Goal: Information Seeking & Learning: Learn about a topic

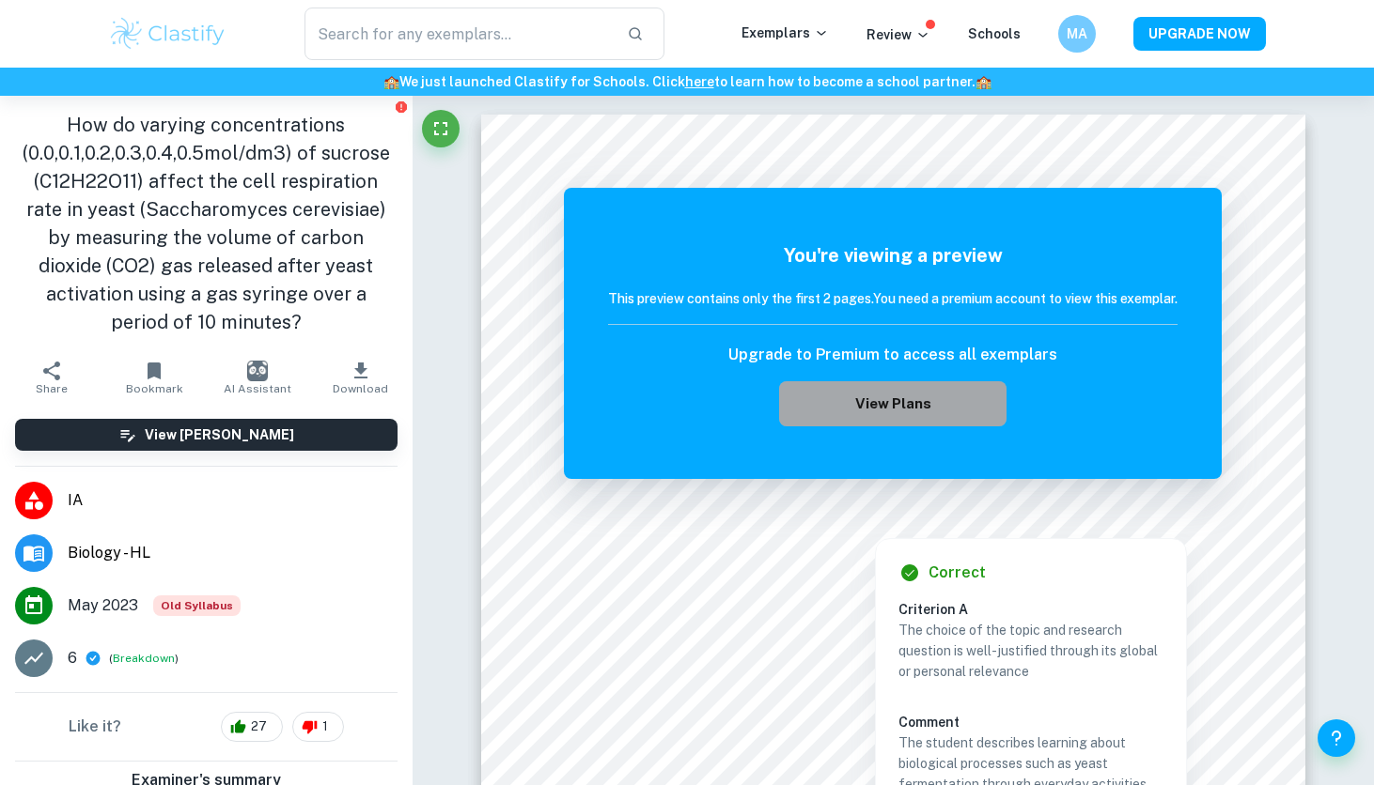
click at [857, 399] on button "View Plans" at bounding box center [892, 403] width 227 height 45
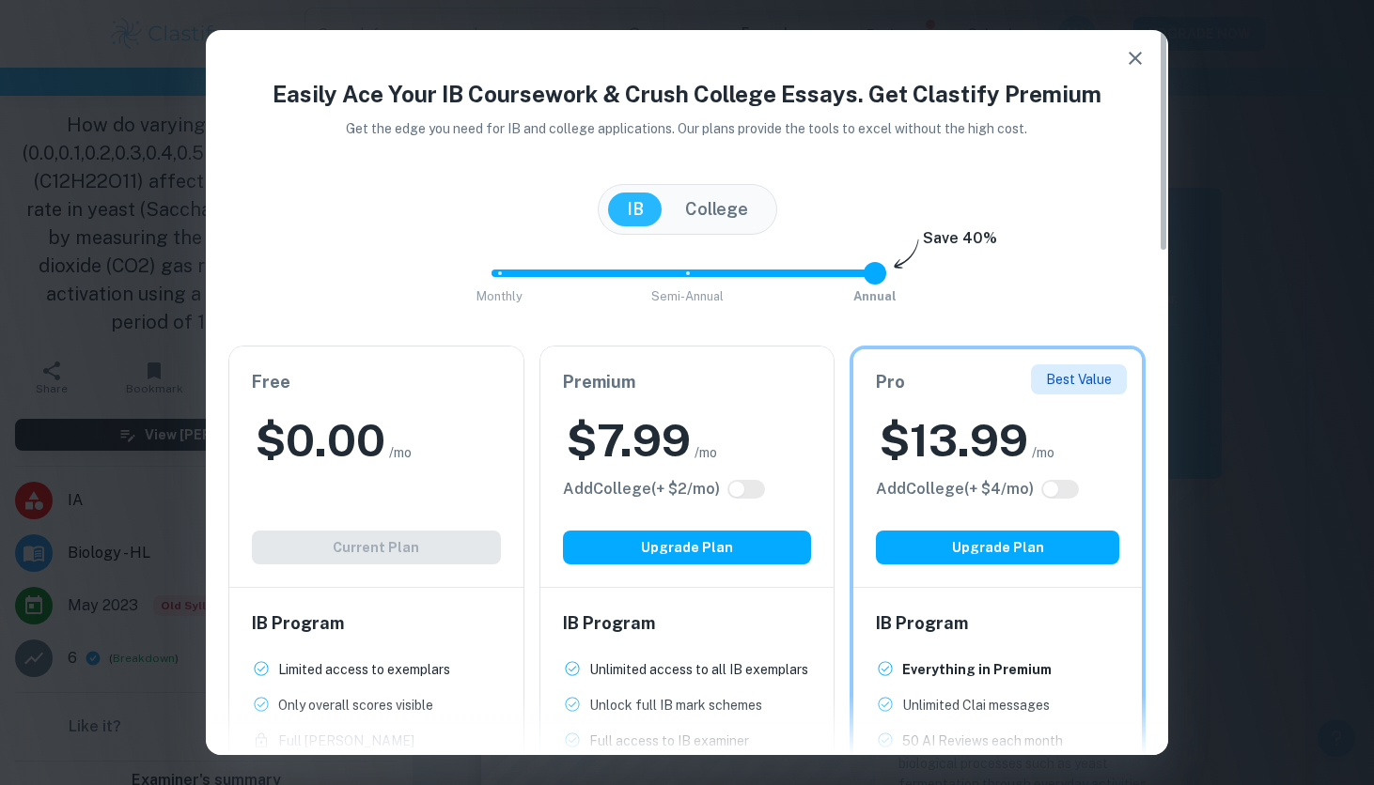
click at [1138, 58] on icon "button" at bounding box center [1135, 58] width 23 height 23
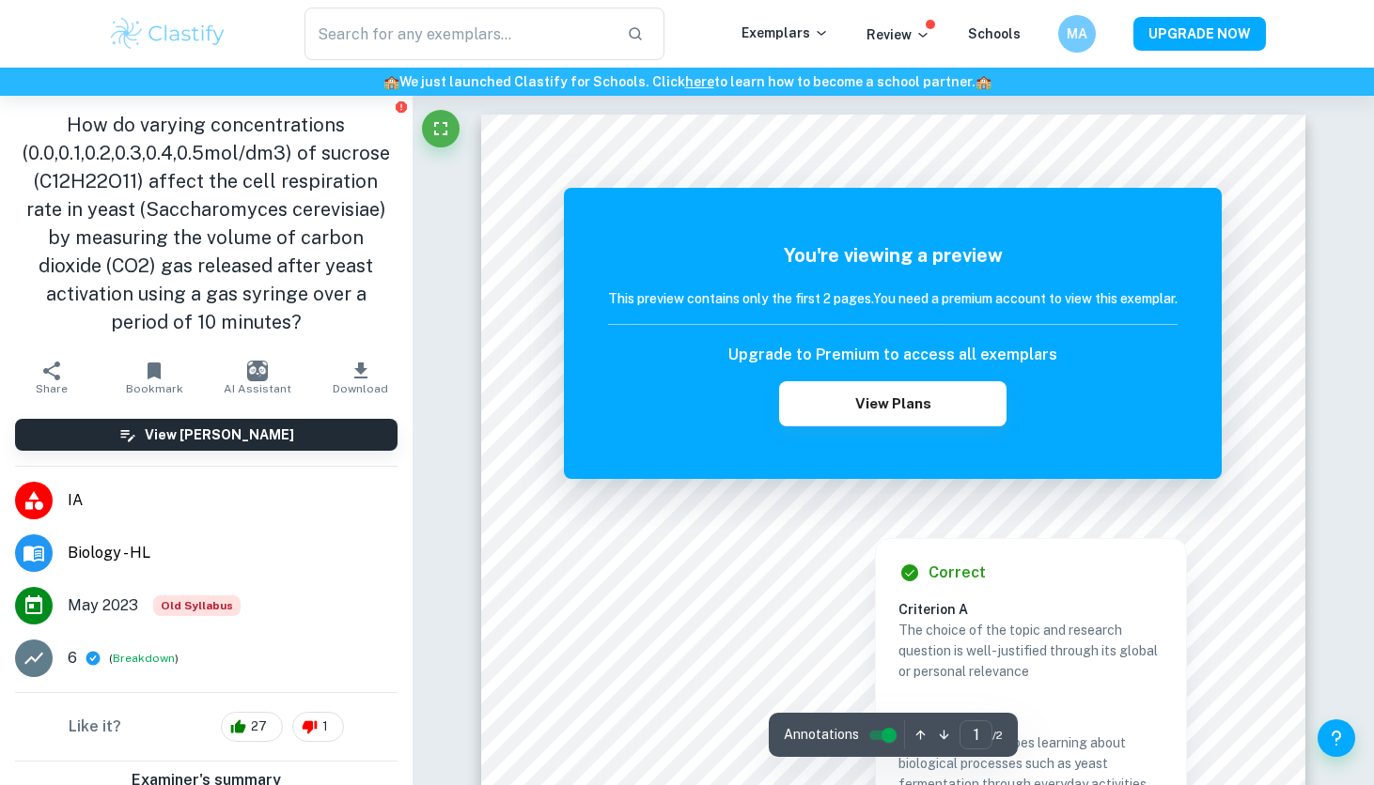
click at [981, 567] on h6 "Correct" at bounding box center [956, 573] width 57 height 23
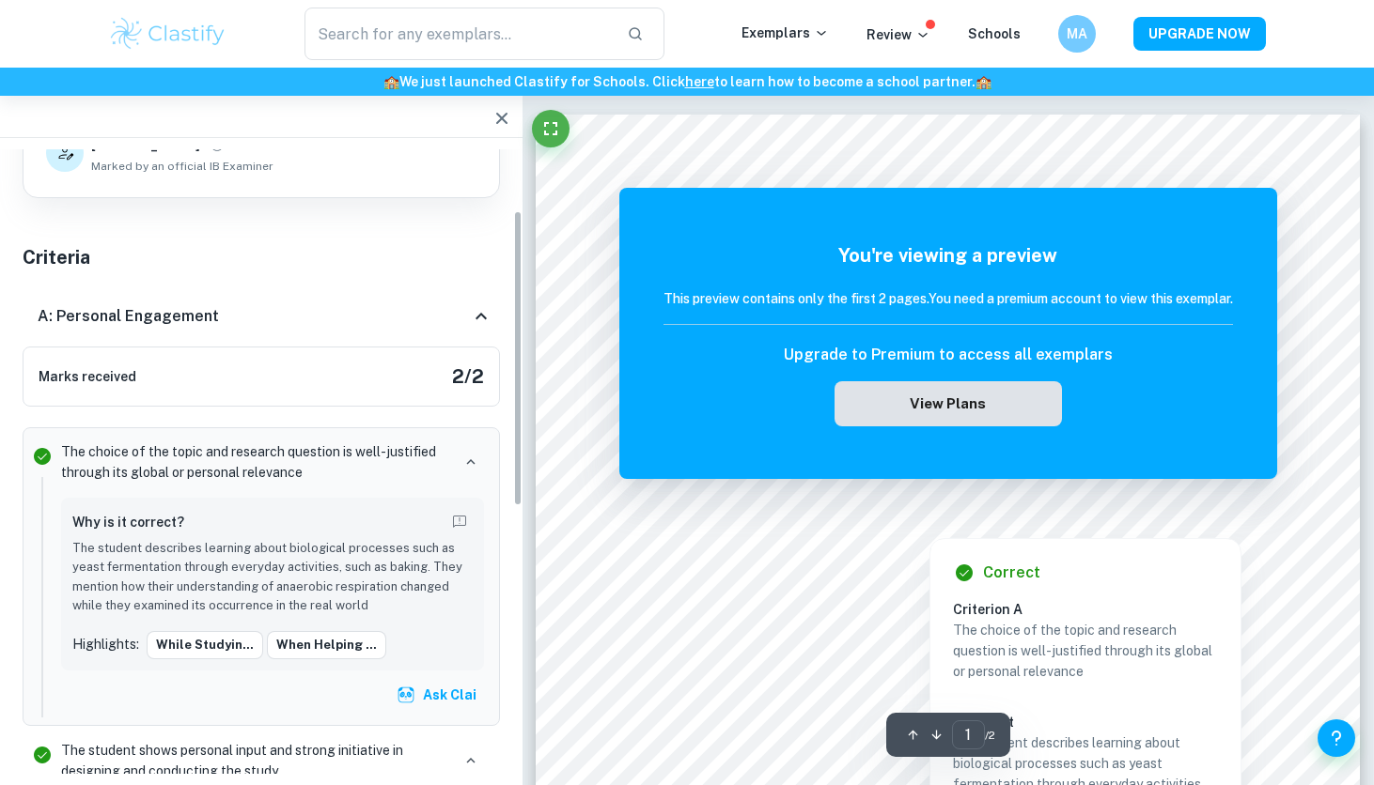
scroll to position [3, 0]
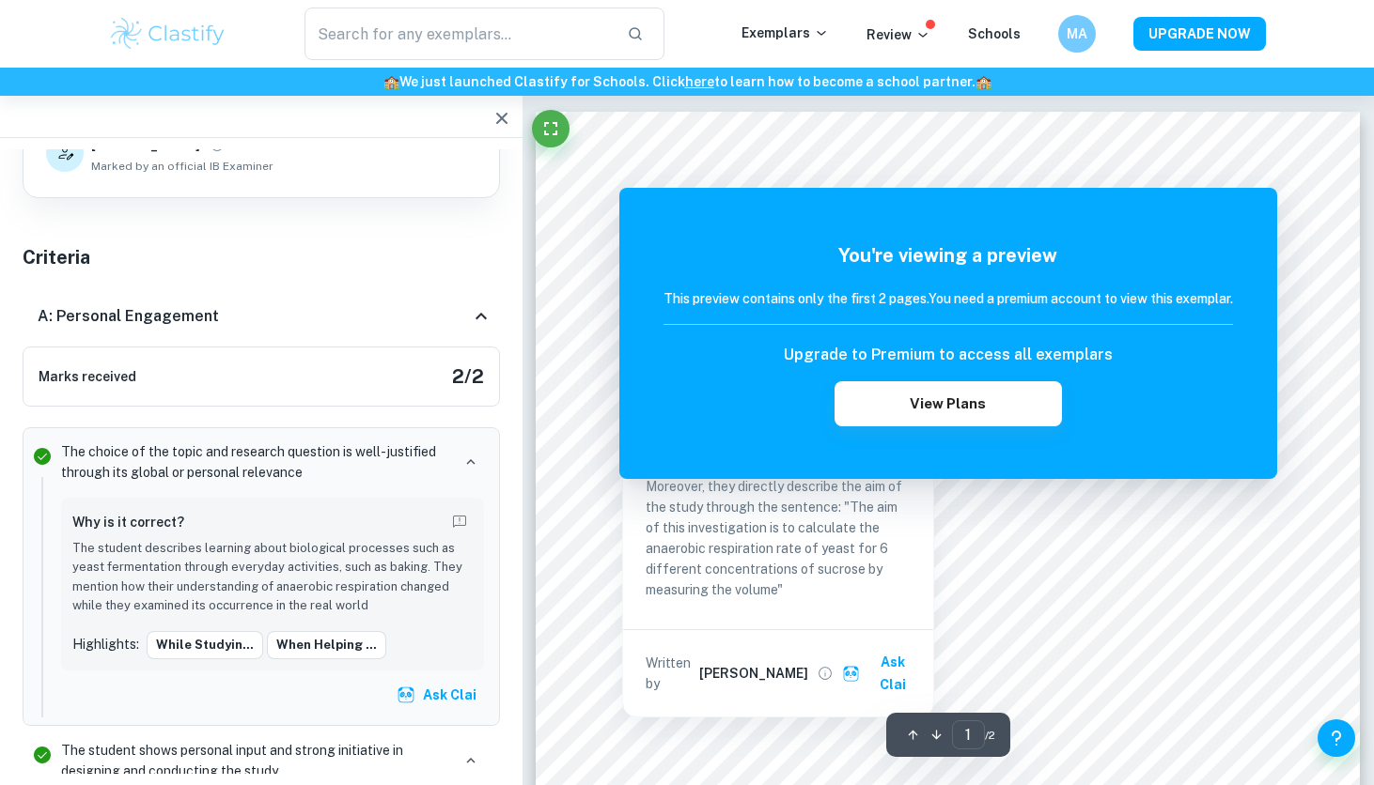
click at [610, 241] on div at bounding box center [634, 242] width 80 height 12
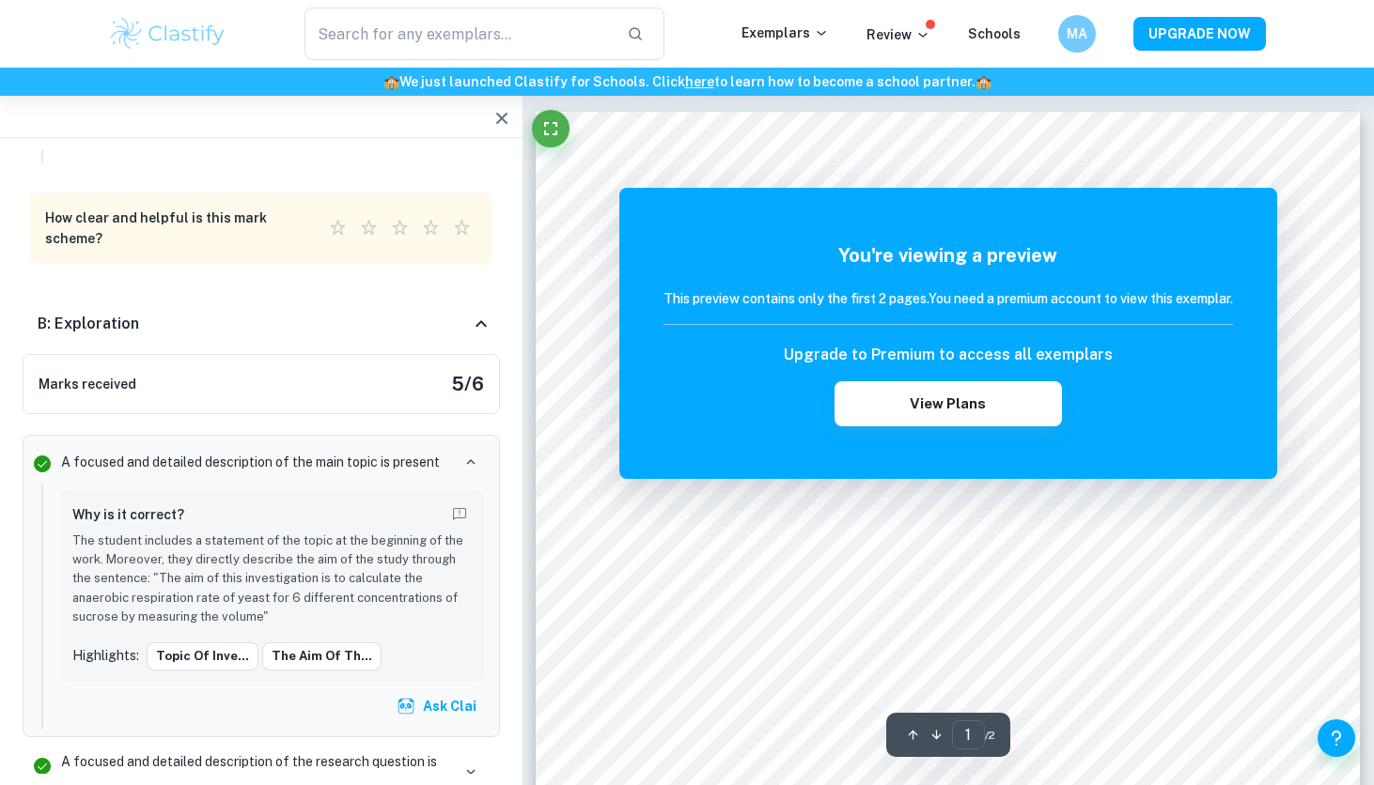
click at [918, 227] on div "You're viewing a preview This preview contains only the first 2 pages. You need…" at bounding box center [948, 333] width 658 height 291
click at [1273, 194] on div "You're viewing a preview This preview contains only the first 2 pages. You need…" at bounding box center [948, 333] width 658 height 291
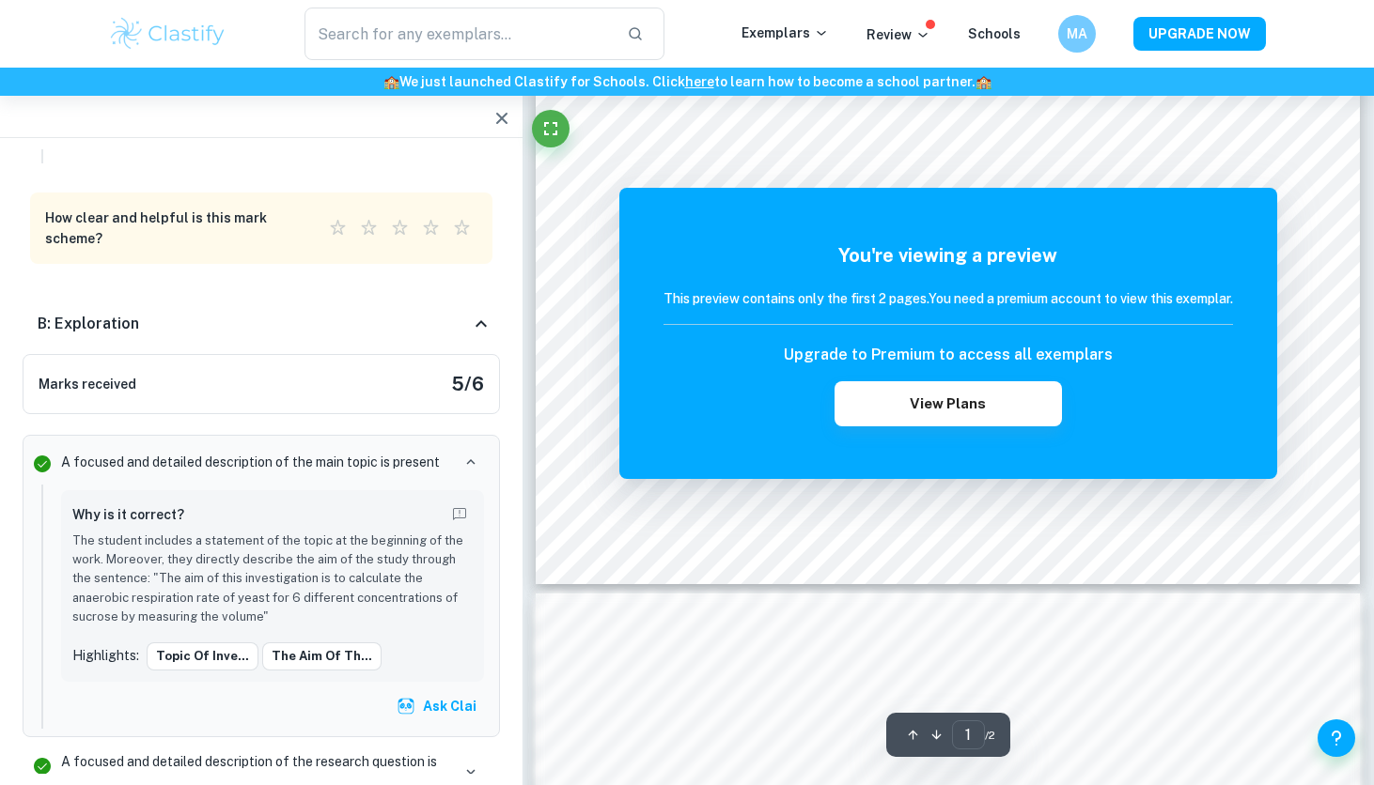
scroll to position [598, 0]
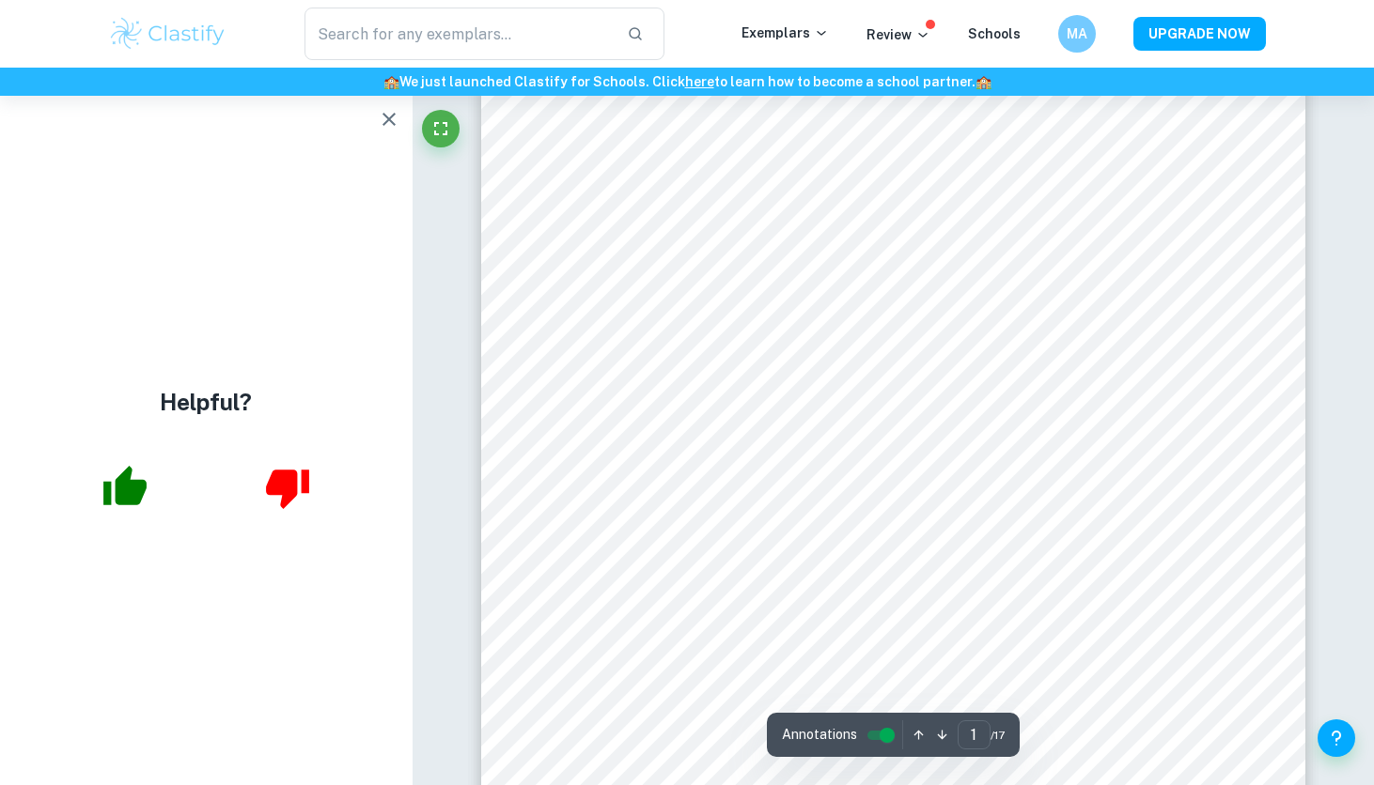
scroll to position [137, 0]
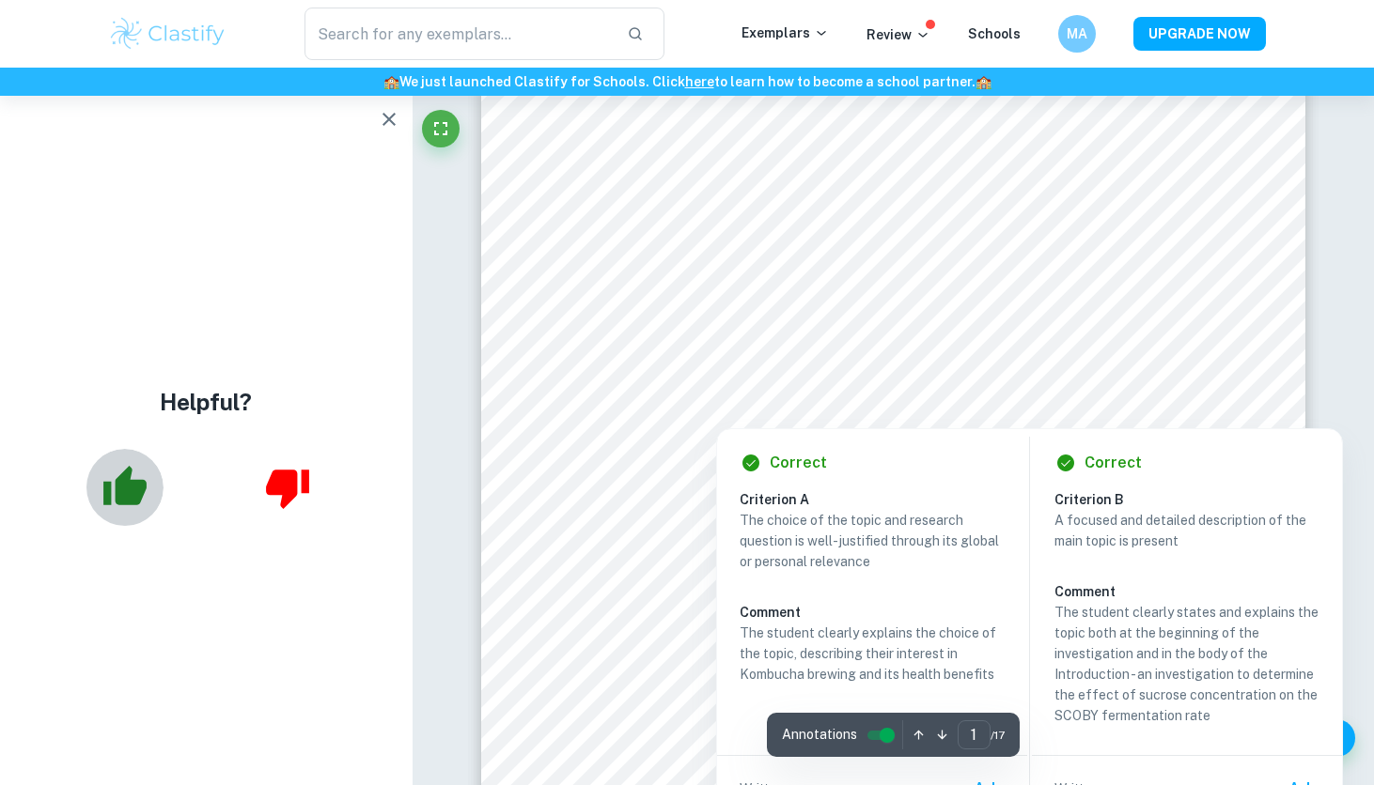
click at [129, 503] on icon "button" at bounding box center [124, 485] width 43 height 39
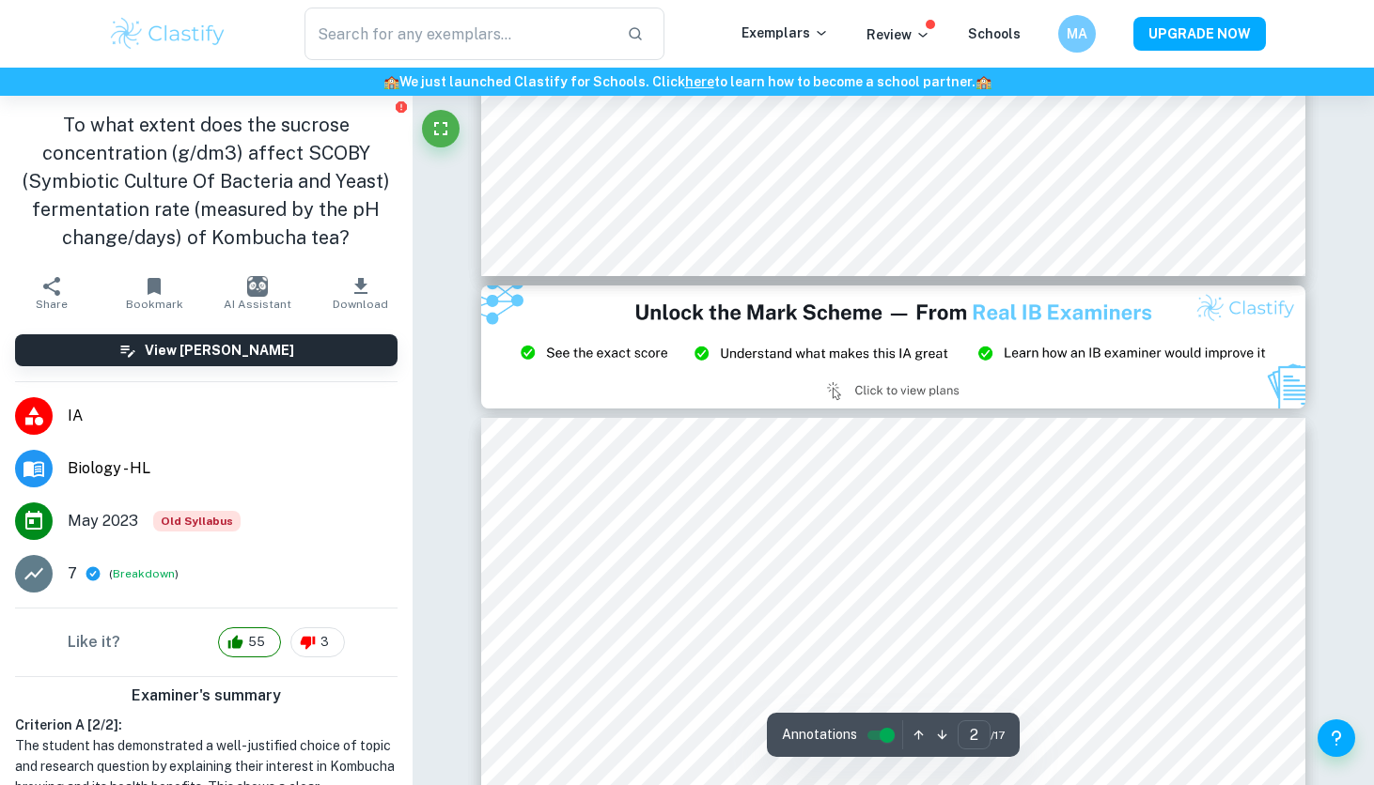
scroll to position [2314, 0]
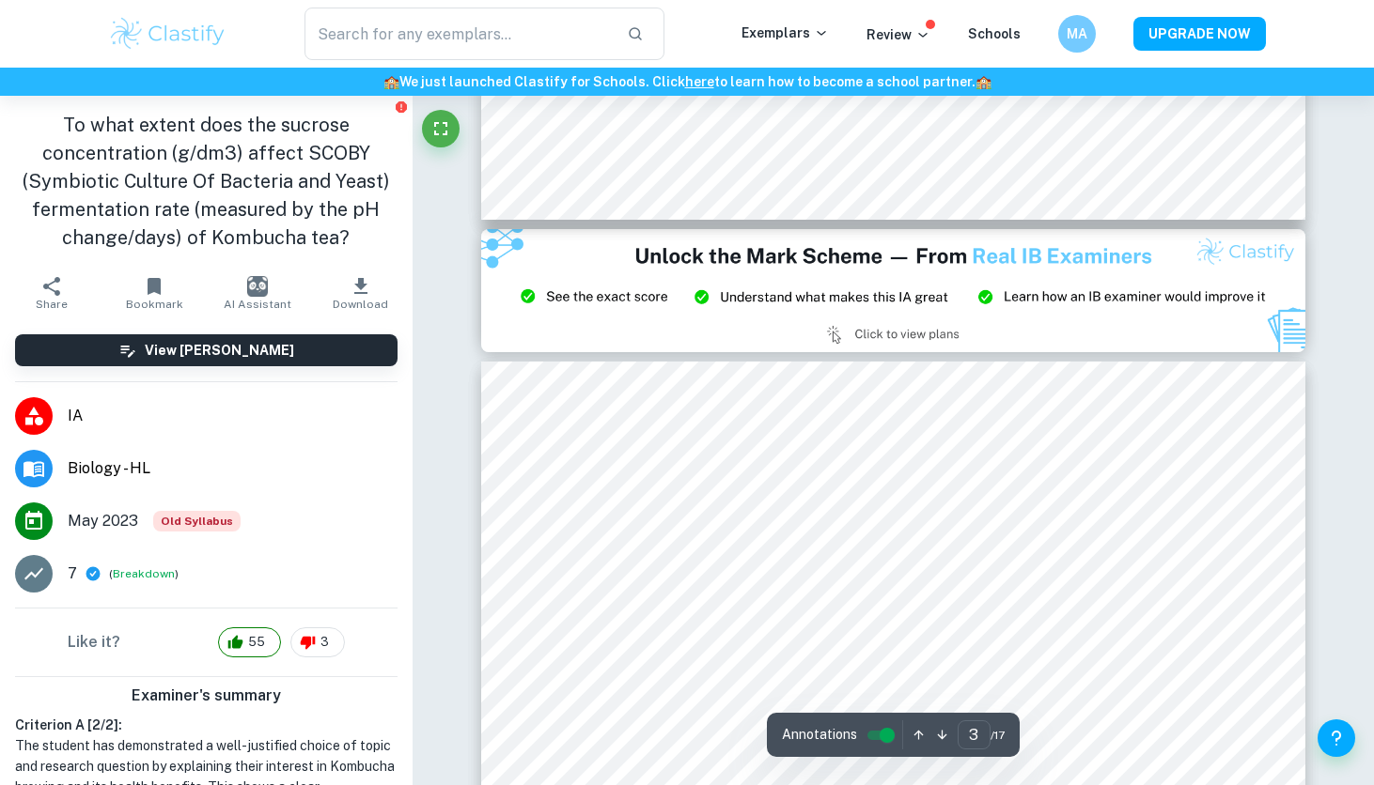
type input "2"
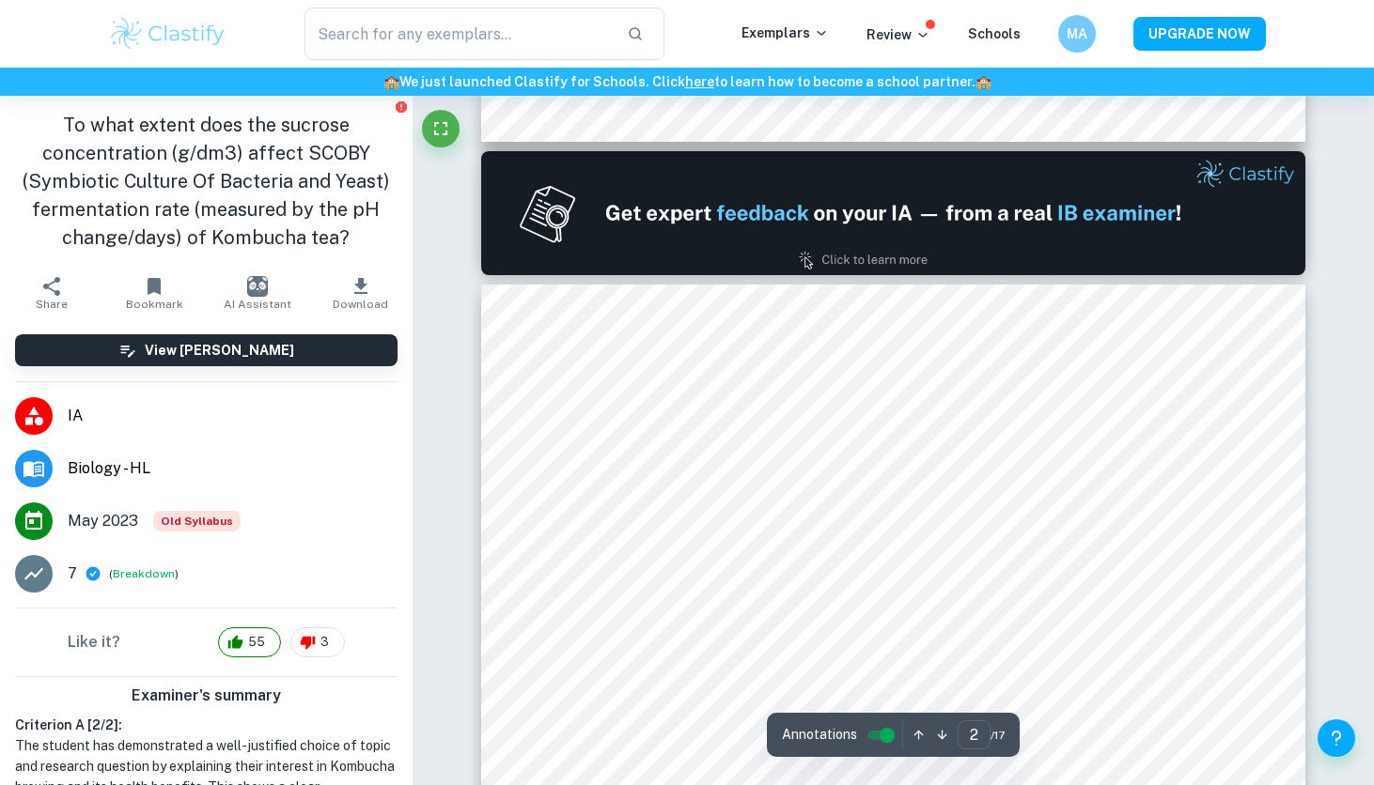
scroll to position [1142, 0]
